Goal: Task Accomplishment & Management: Complete application form

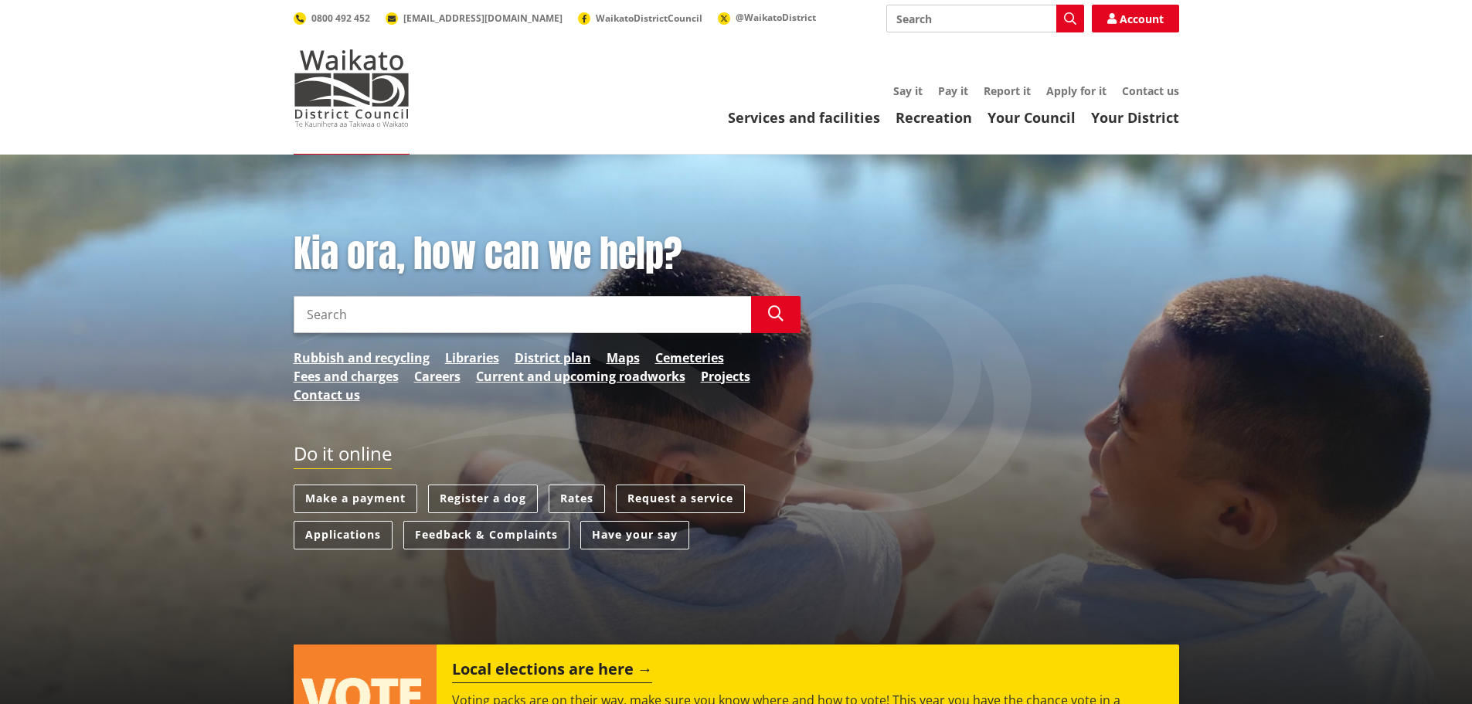
click at [665, 485] on link "Request a service" at bounding box center [680, 498] width 129 height 29
click at [667, 499] on link "Request a service" at bounding box center [680, 498] width 129 height 29
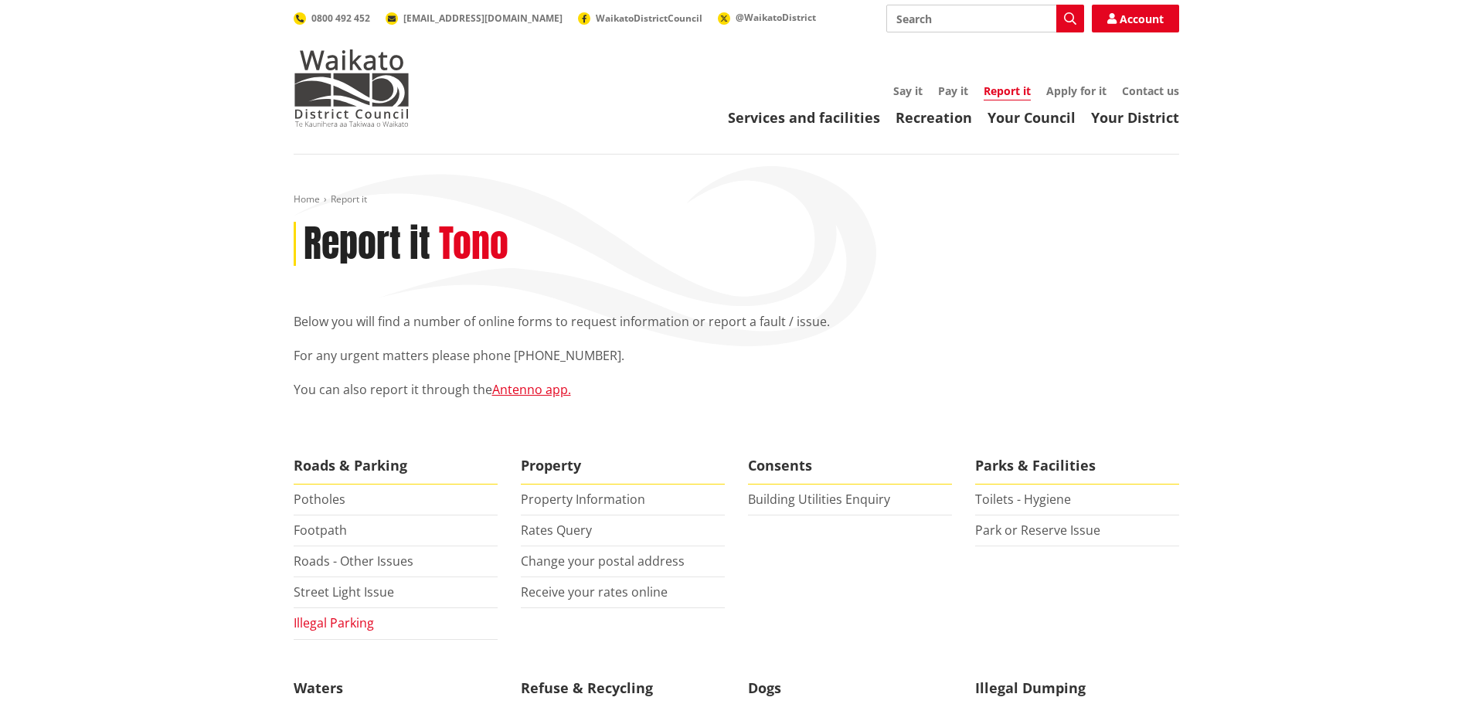
click at [322, 627] on link "Illegal Parking" at bounding box center [334, 622] width 80 height 17
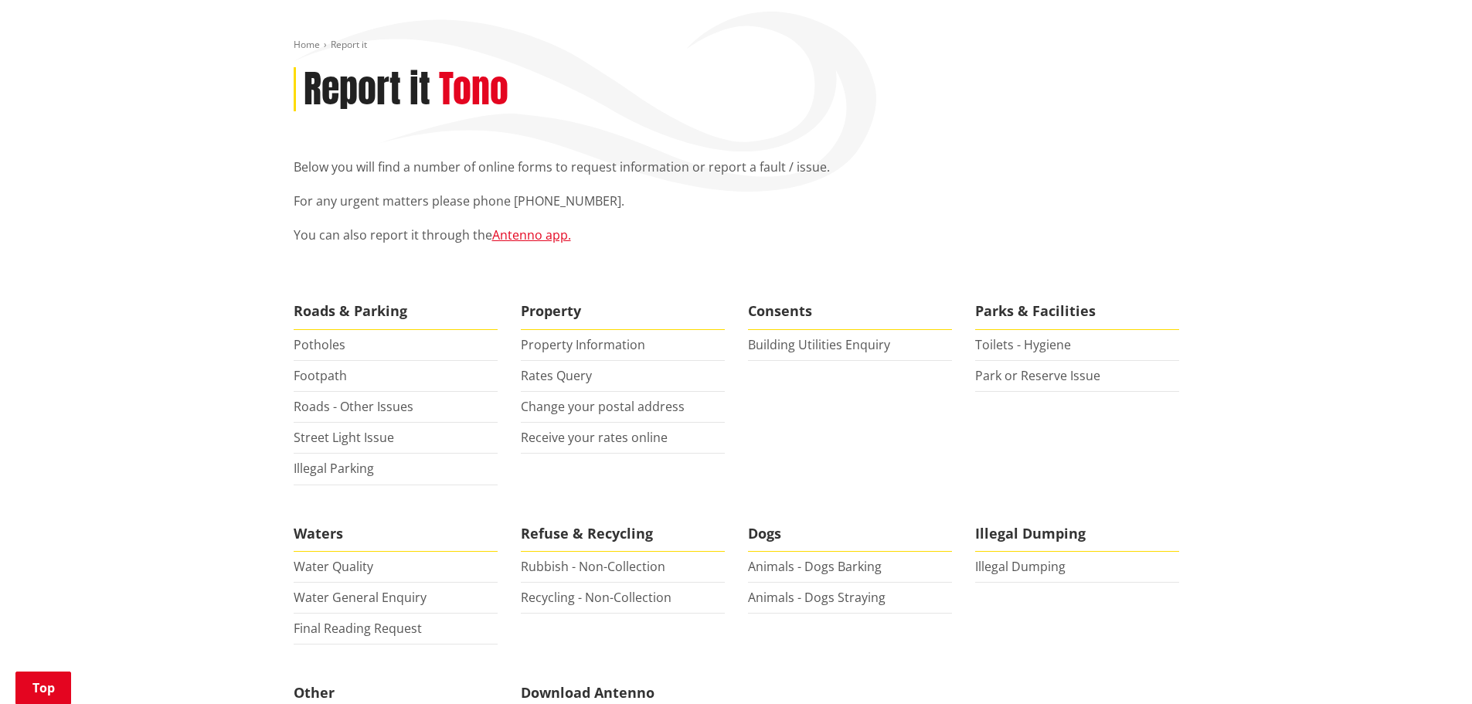
scroll to position [232, 0]
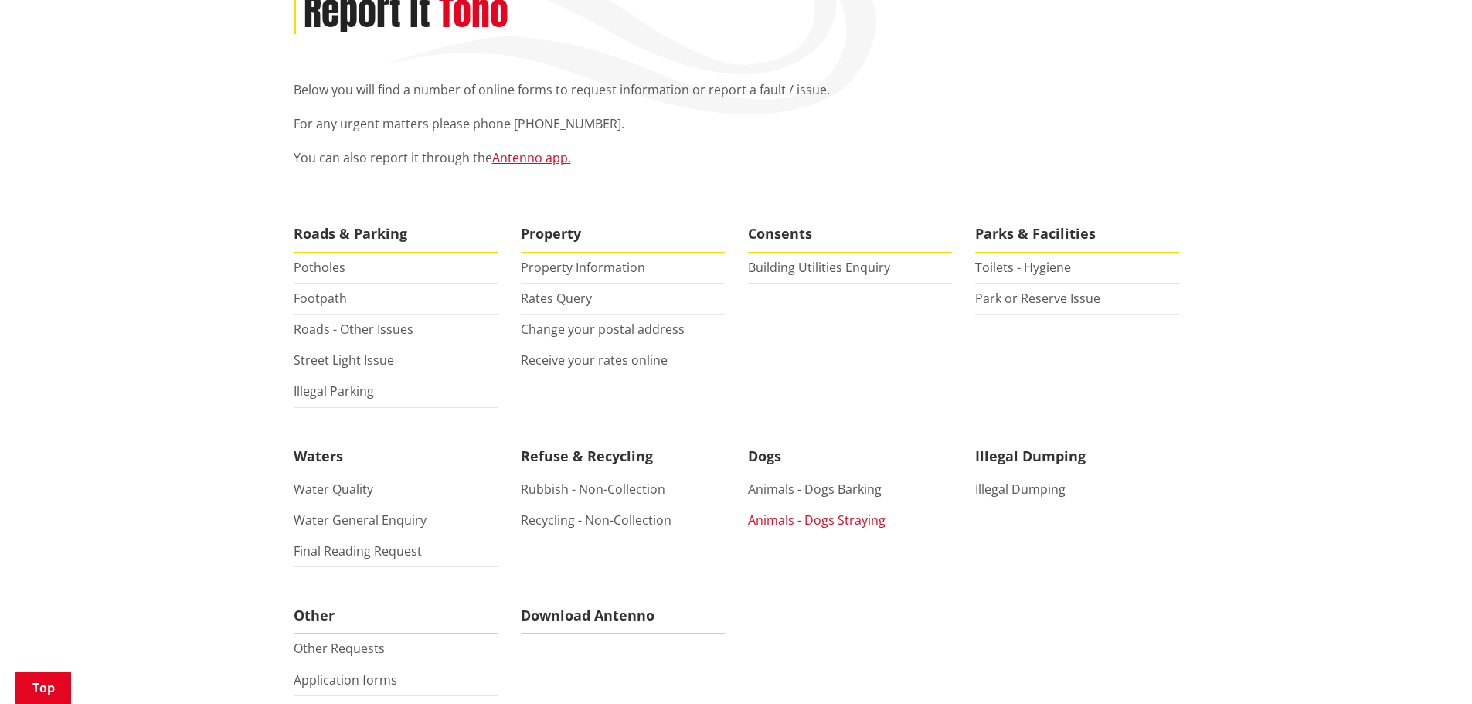
click at [820, 525] on link "Animals - Dogs Straying" at bounding box center [817, 519] width 138 height 17
click at [860, 257] on li "Building Utilities Enquiry" at bounding box center [850, 268] width 204 height 31
click at [858, 268] on link "Building Utilities Enquiry" at bounding box center [819, 267] width 142 height 17
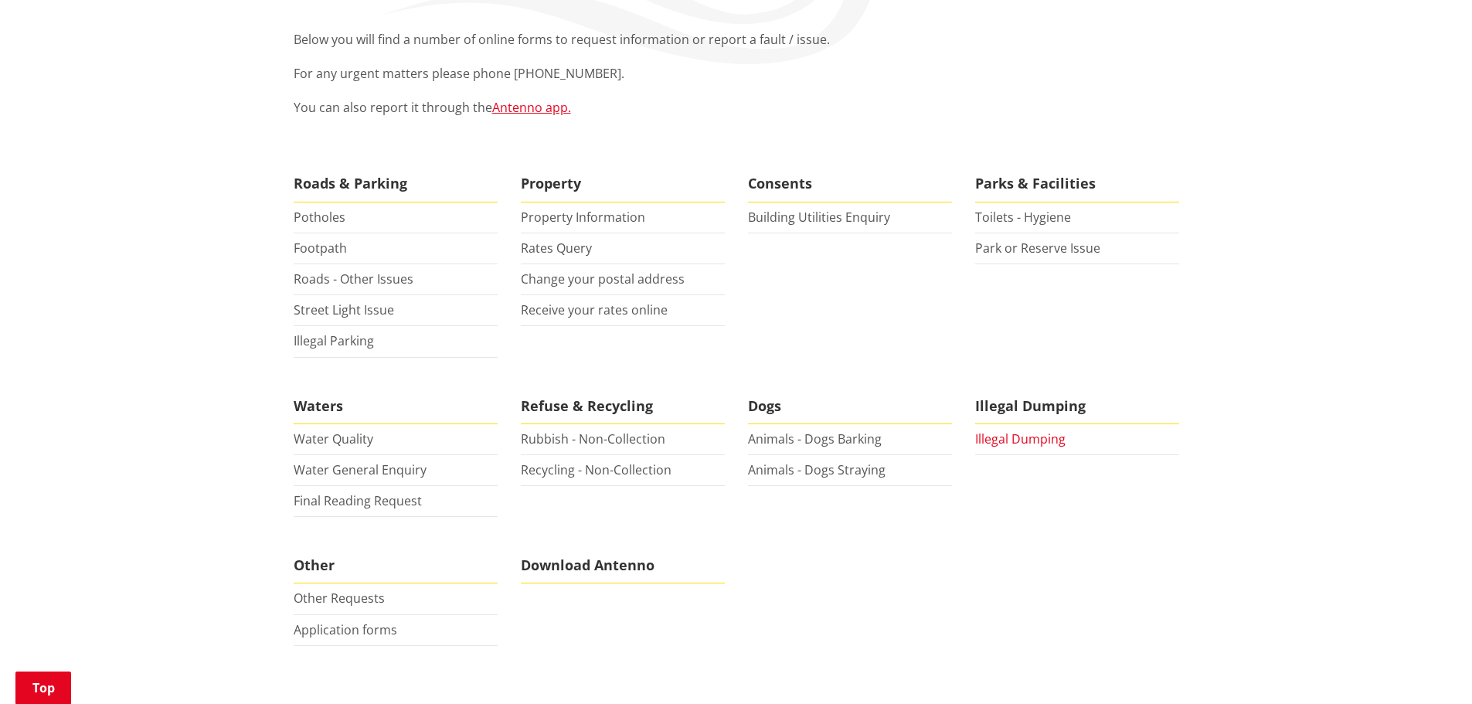
scroll to position [309, 0]
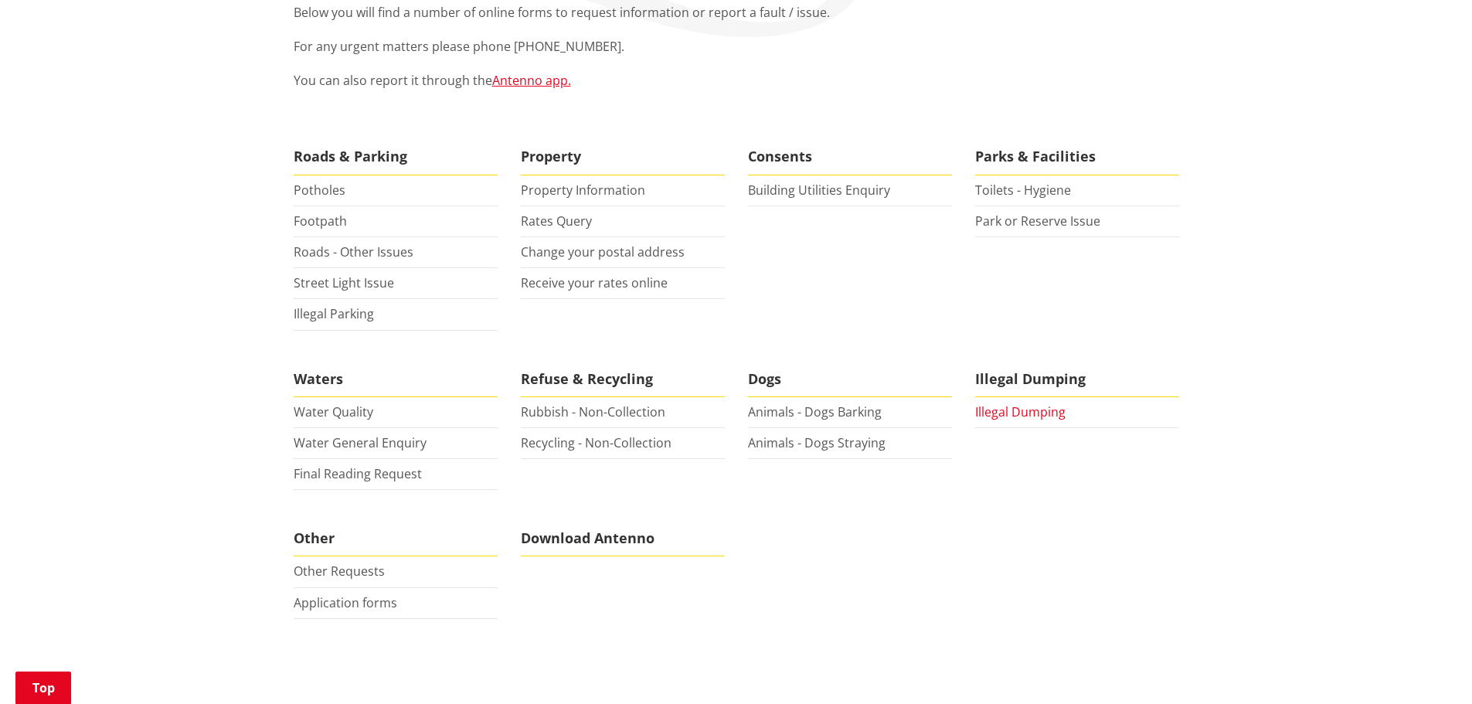
click at [1021, 406] on link "Illegal Dumping" at bounding box center [1020, 411] width 90 height 17
